Goal: Task Accomplishment & Management: Complete application form

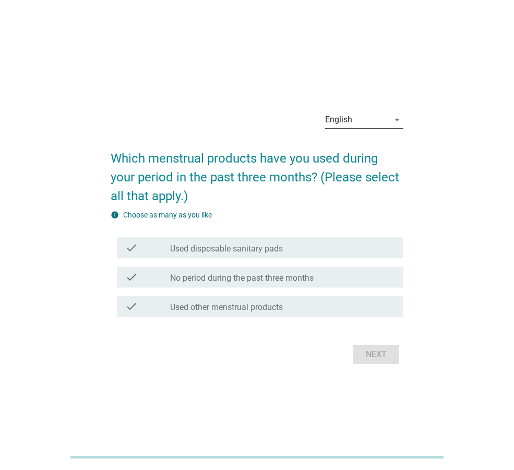
click at [397, 119] on icon "arrow_drop_down" at bounding box center [397, 119] width 13 height 13
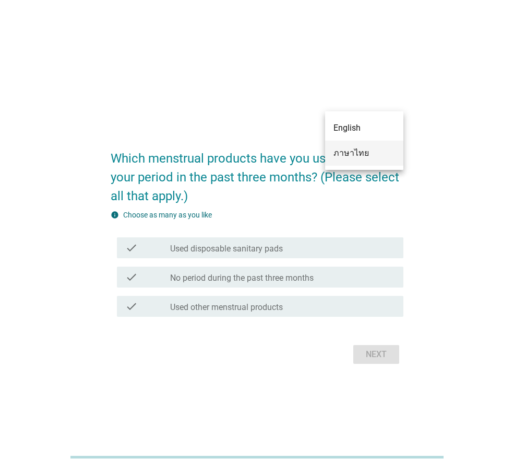
click at [371, 151] on div "ภาษาไทย" at bounding box center [365, 153] width 62 height 13
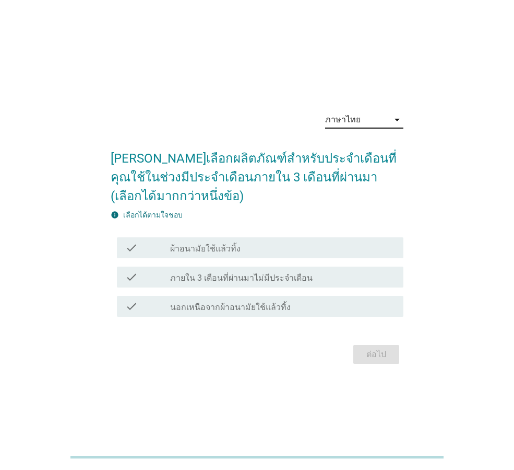
click at [311, 254] on div "check check_box_outline_blank ผ้าอนามัยใช้แล้วทิ้ง" at bounding box center [260, 247] width 287 height 21
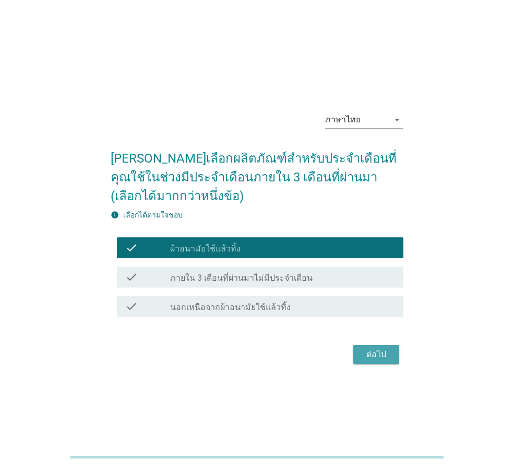
click at [371, 352] on div "ต่อไป" at bounding box center [376, 354] width 29 height 13
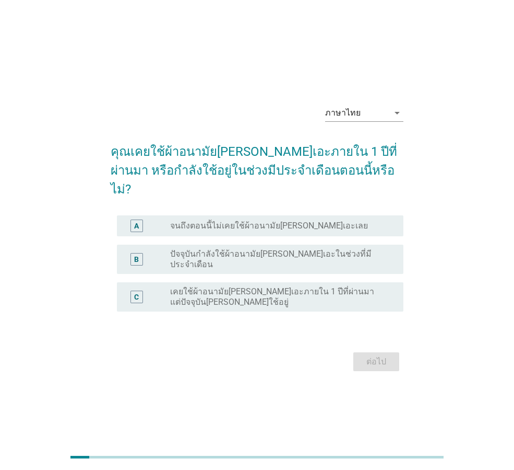
click at [329, 250] on label "ปัจจุบันกำลังใช้ผ้าอนามัย[PERSON_NAME]เอะในช่วงที่มีประจำเดือน" at bounding box center [278, 259] width 217 height 21
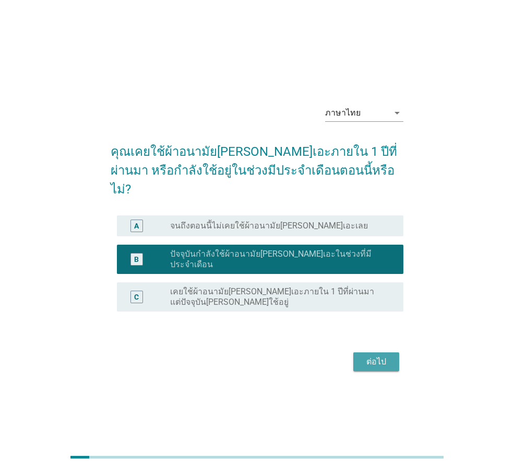
click at [377, 355] on div "ต่อไป" at bounding box center [376, 361] width 29 height 13
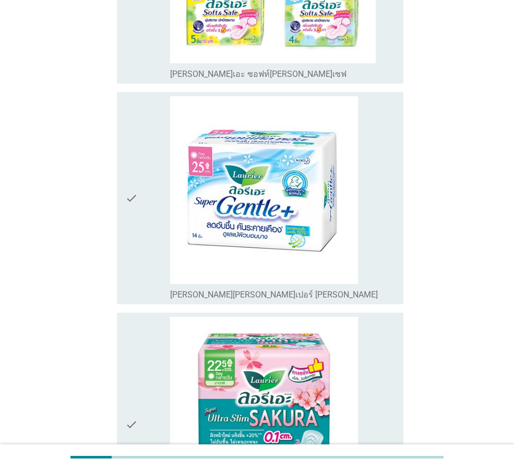
scroll to position [679, 0]
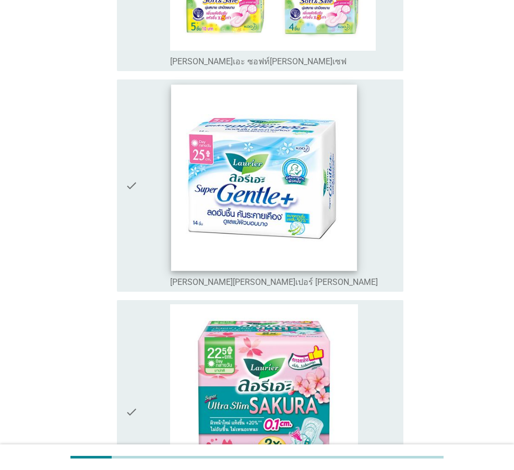
click at [307, 204] on img at bounding box center [264, 178] width 186 height 186
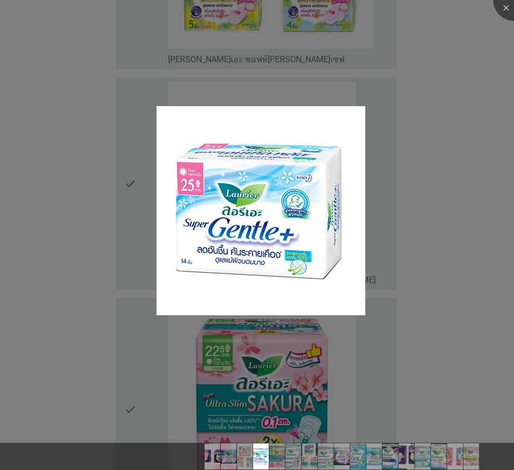
click at [136, 162] on div at bounding box center [257, 235] width 514 height 470
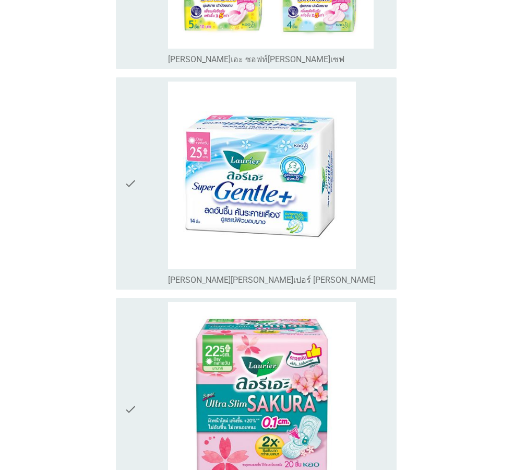
click at [126, 150] on div at bounding box center [257, 235] width 514 height 470
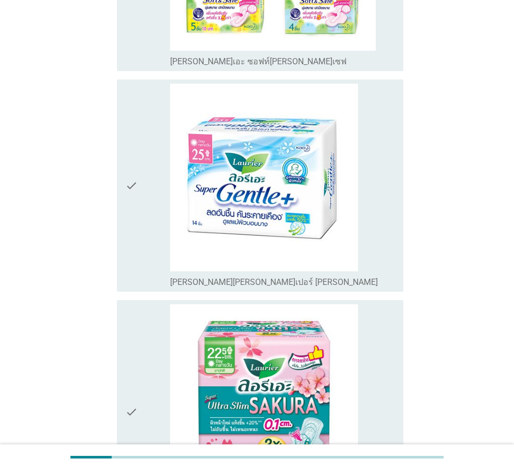
click at [133, 159] on icon "check" at bounding box center [131, 186] width 13 height 204
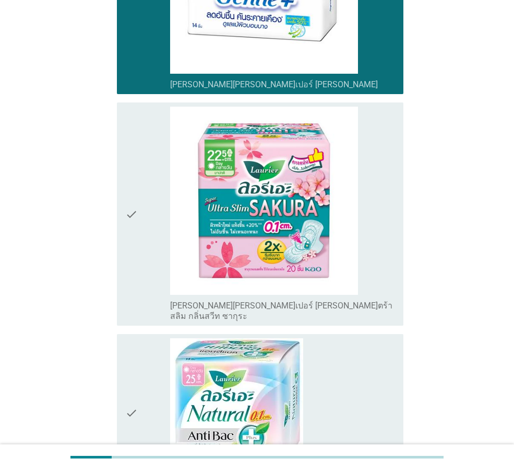
scroll to position [846, 0]
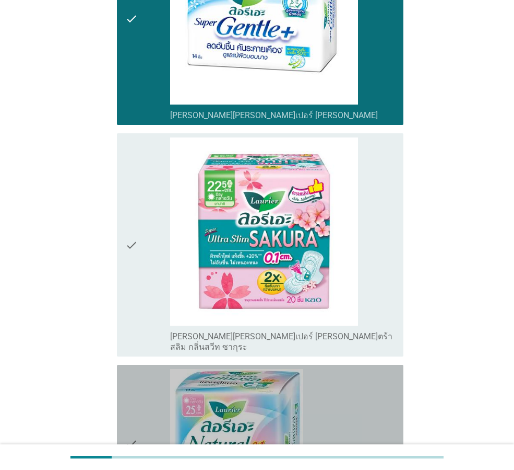
click at [134, 403] on icon "check" at bounding box center [131, 443] width 13 height 149
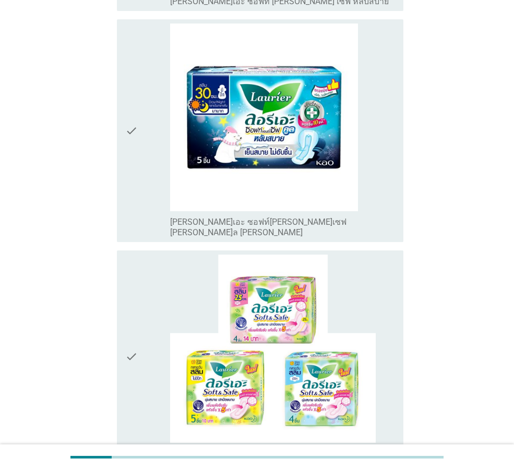
scroll to position [271, 0]
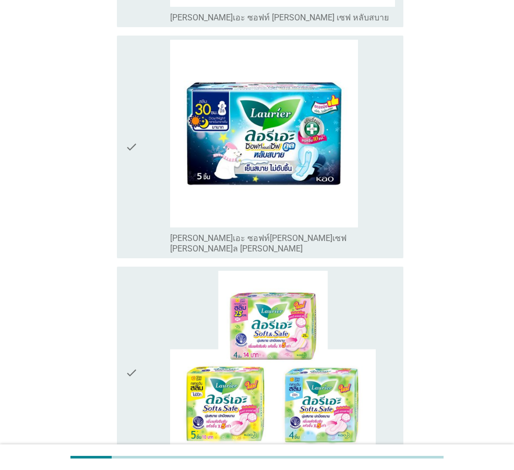
click at [132, 336] on icon "check" at bounding box center [131, 373] width 13 height 204
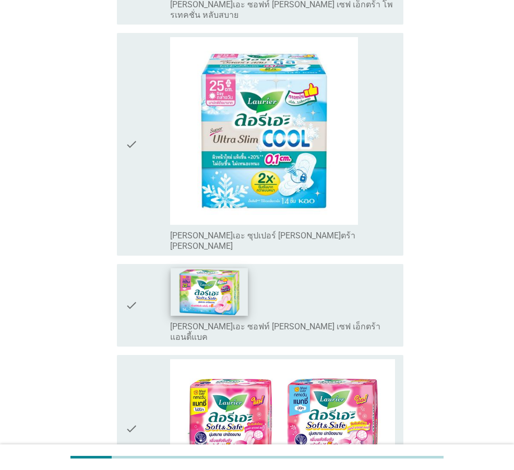
scroll to position [2559, 0]
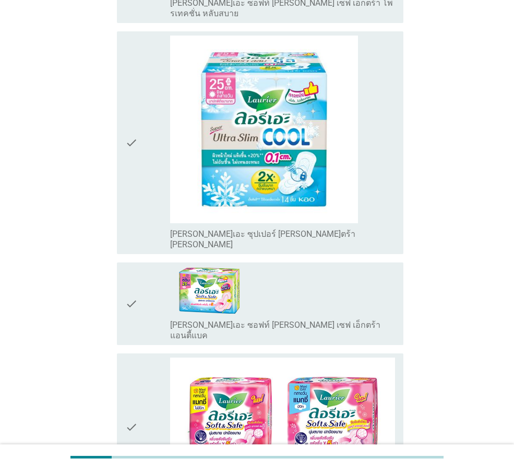
click at [124, 262] on div "check check_box_outline_blank [PERSON_NAME]เอะ ซอฟท์ [PERSON_NAME] เซฟ เอ็กตร้า…" at bounding box center [260, 303] width 287 height 83
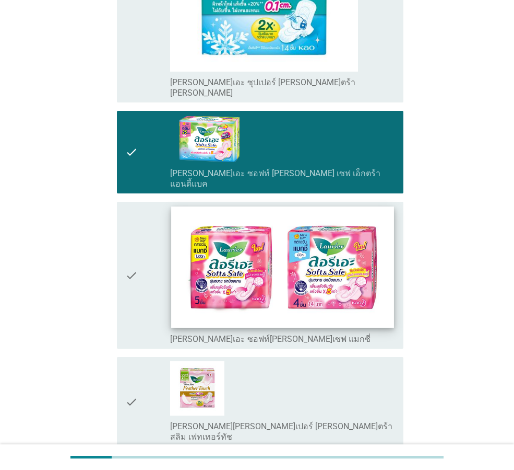
scroll to position [2726, 0]
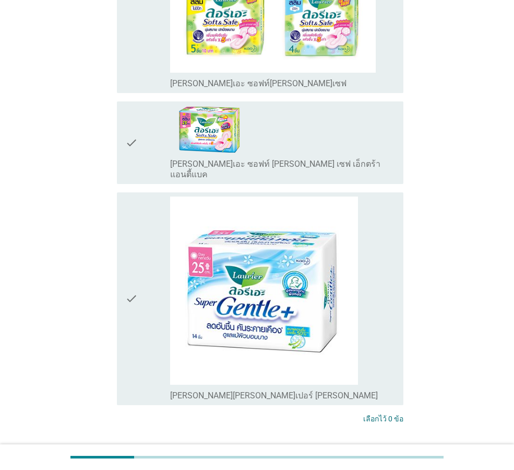
scroll to position [509, 0]
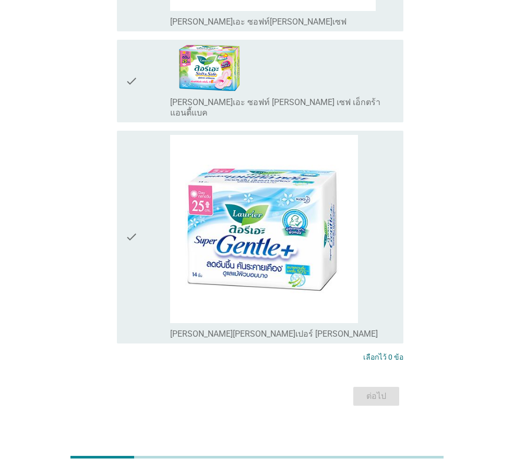
click at [386, 383] on div "ต่อไป" at bounding box center [257, 395] width 293 height 25
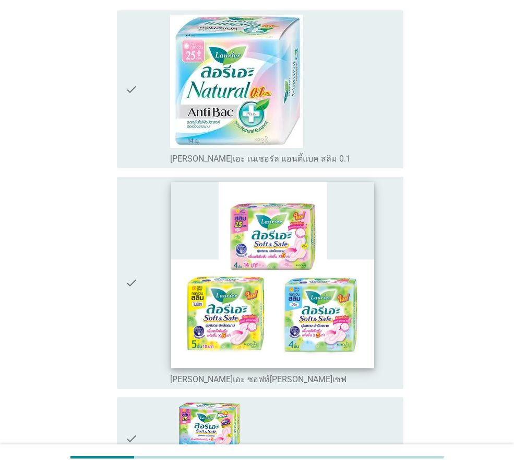
scroll to position [157, 0]
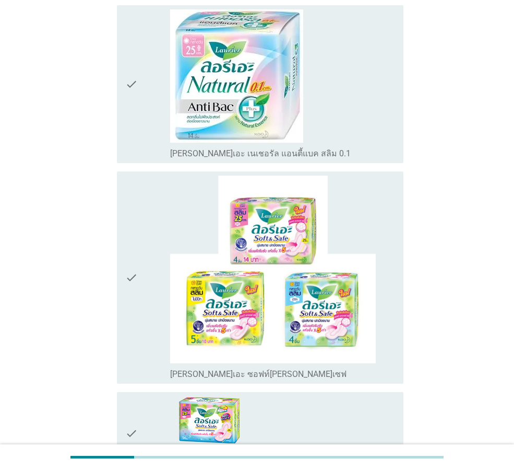
click at [130, 277] on icon "check" at bounding box center [131, 278] width 13 height 204
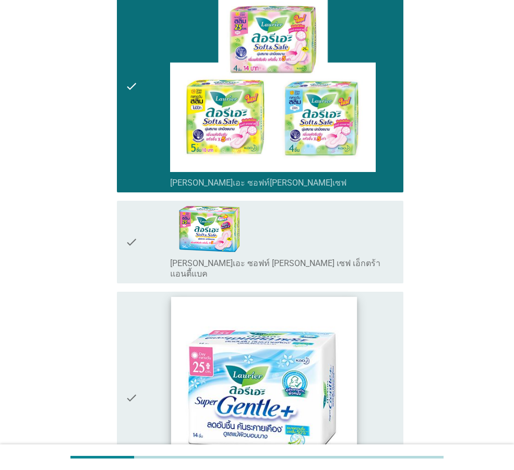
scroll to position [366, 0]
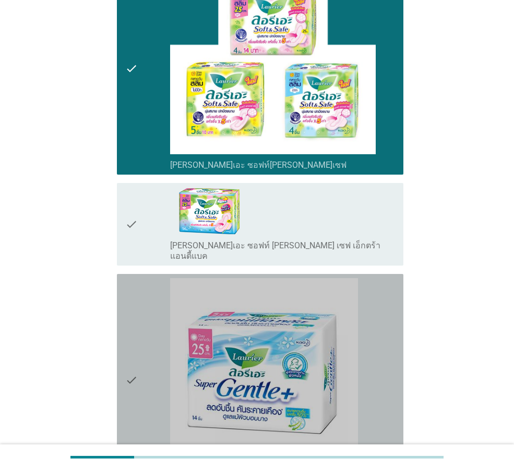
click at [126, 371] on icon "check" at bounding box center [131, 380] width 13 height 204
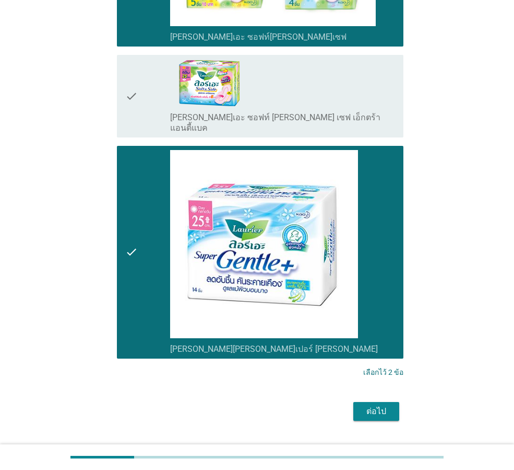
scroll to position [509, 0]
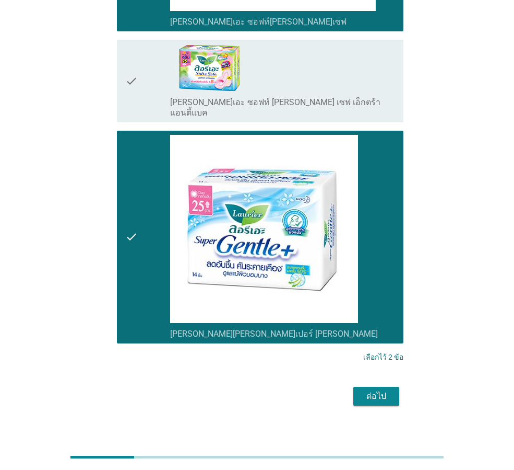
click at [378, 390] on div "ต่อไป" at bounding box center [376, 396] width 29 height 13
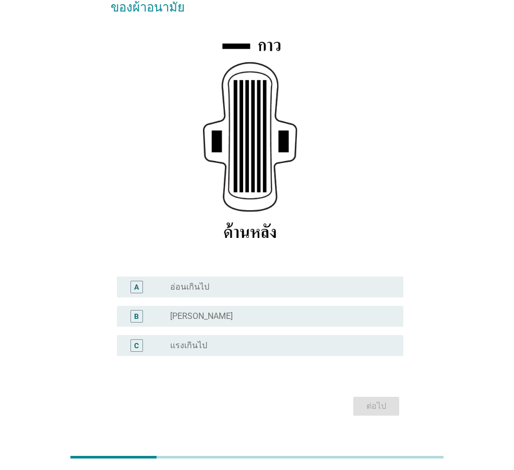
scroll to position [153, 0]
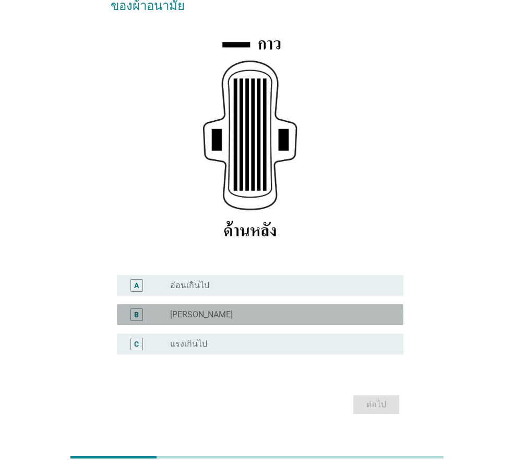
click at [312, 304] on div "B radio_button_unchecked [PERSON_NAME]" at bounding box center [260, 314] width 287 height 21
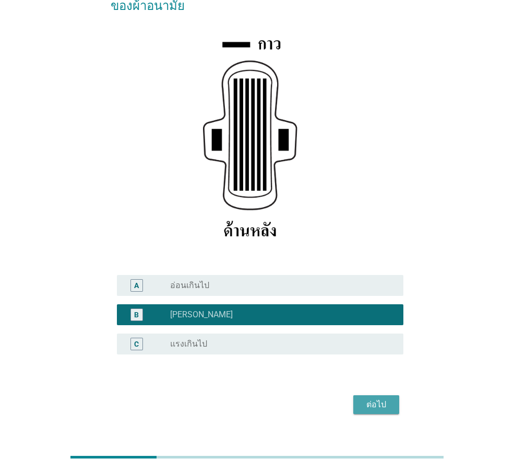
click at [383, 398] on div "ต่อไป" at bounding box center [376, 404] width 29 height 13
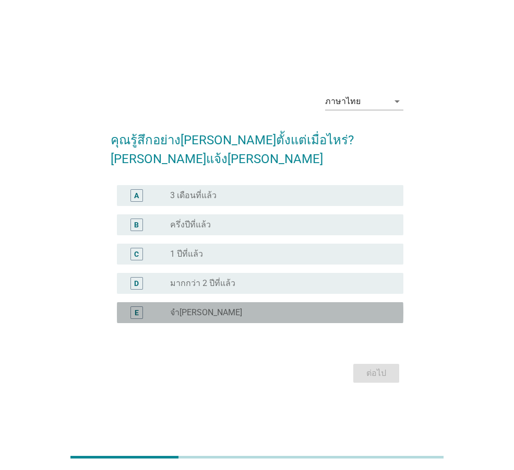
click at [197, 308] on div "radio_button_unchecked จำ[PERSON_NAME]" at bounding box center [282, 312] width 225 height 13
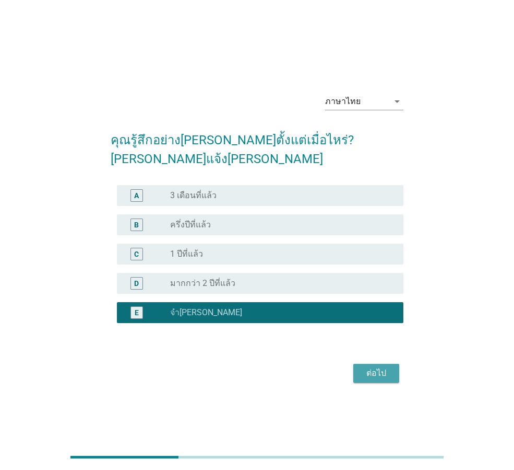
click at [384, 367] on div "ต่อไป" at bounding box center [376, 373] width 29 height 13
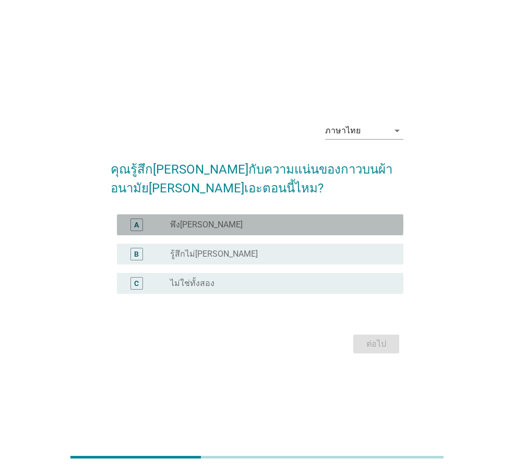
click at [235, 225] on div "radio_button_unchecked พึง[PERSON_NAME]" at bounding box center [278, 224] width 217 height 10
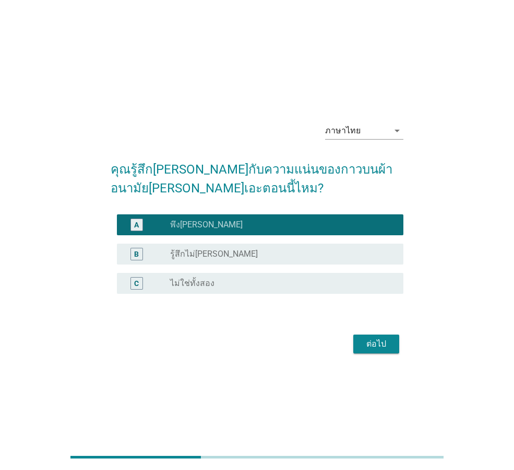
click at [383, 343] on div "ต่อไป" at bounding box center [376, 343] width 29 height 13
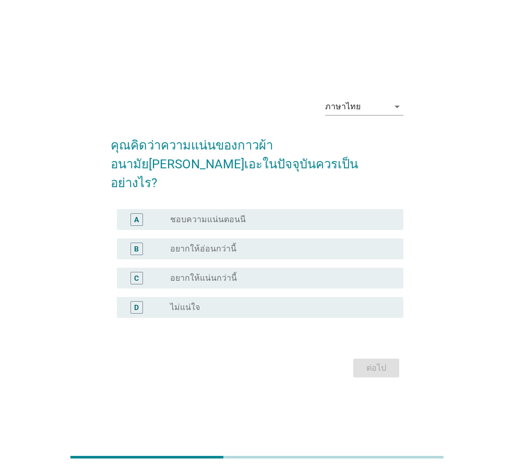
click at [229, 273] on label "อยากให้แน่นกว่านี้" at bounding box center [203, 278] width 67 height 10
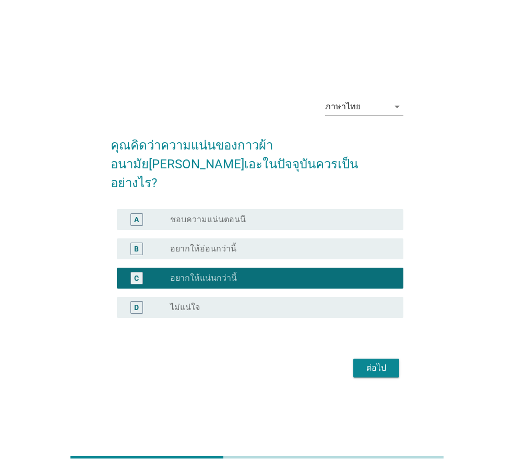
click at [247, 243] on div "radio_button_unchecked อยากให้อ่อนกว่านี้" at bounding box center [278, 248] width 217 height 10
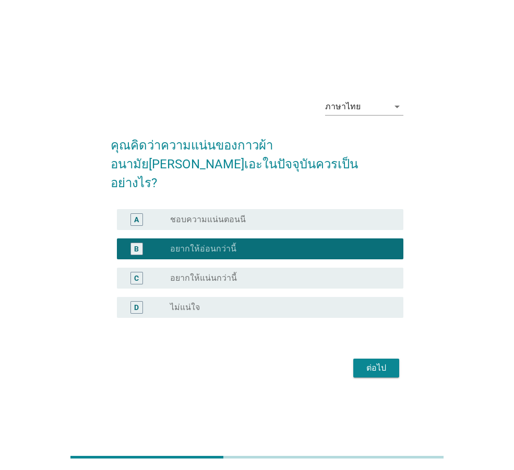
drag, startPoint x: 255, startPoint y: 207, endPoint x: 261, endPoint y: 213, distance: 8.1
click at [255, 214] on div "radio_button_unchecked ชอบความแน่นตอนนี" at bounding box center [278, 219] width 217 height 10
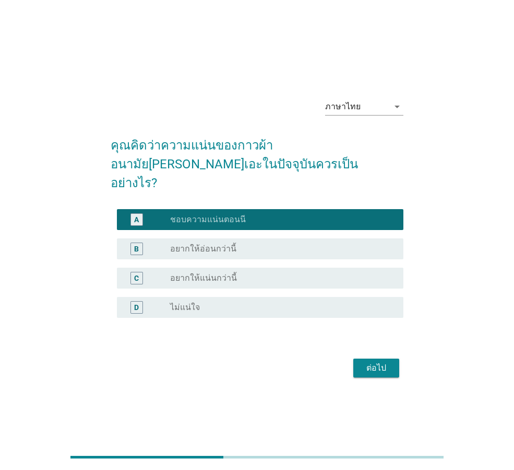
click at [383, 361] on div "ต่อไป" at bounding box center [376, 367] width 29 height 13
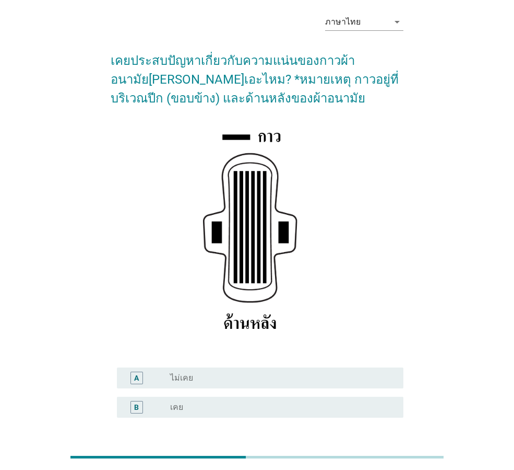
scroll to position [19, 0]
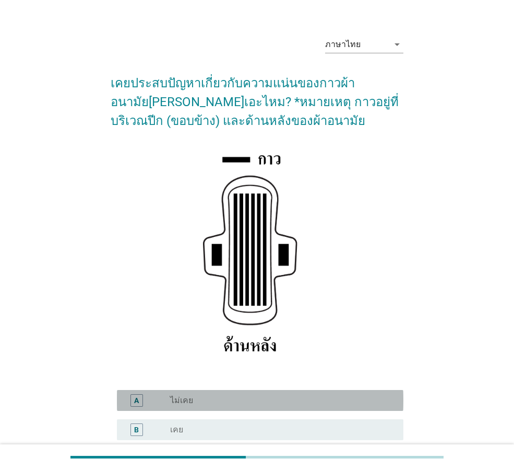
click at [247, 400] on div "radio_button_unchecked ไม่เคย" at bounding box center [278, 400] width 217 height 10
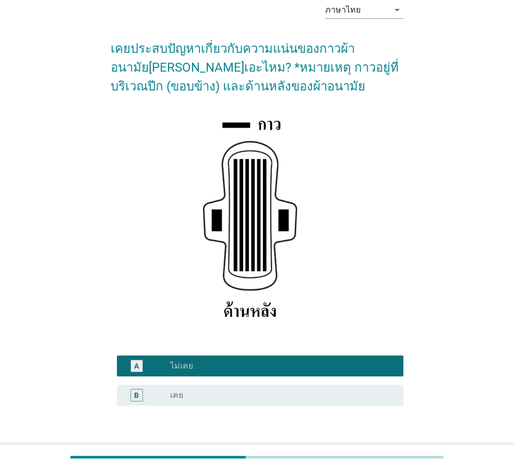
scroll to position [123, 0]
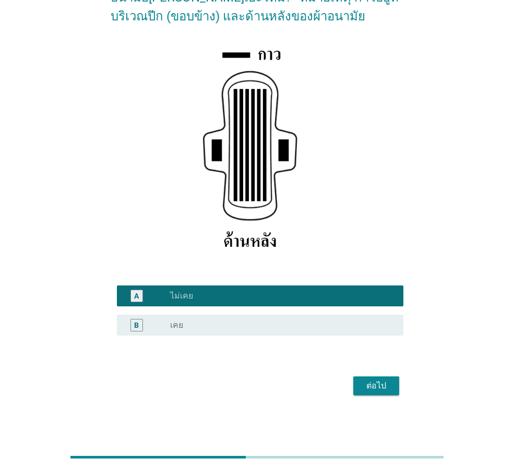
click at [392, 395] on div "ต่อไป" at bounding box center [257, 385] width 293 height 25
click at [389, 388] on div "ต่อไป" at bounding box center [376, 385] width 29 height 13
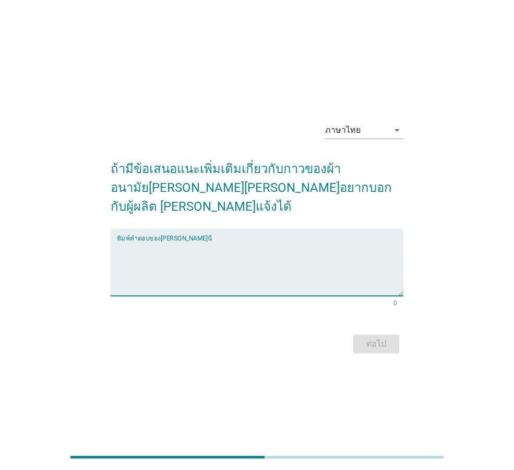
click at [215, 263] on textarea "พิมพ์คำตอบของคุณ ที่นี่" at bounding box center [260, 268] width 287 height 55
type textarea "f"
type textarea "ดีอยู่แล้ว"
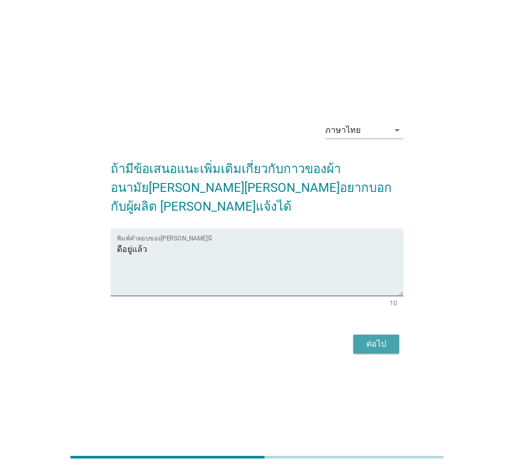
click at [376, 337] on div "ต่อไป" at bounding box center [376, 343] width 29 height 13
